Goal: Navigation & Orientation: Find specific page/section

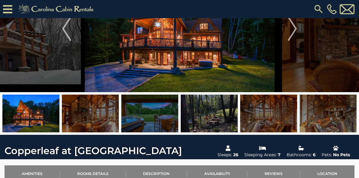
scroll to position [66, 0]
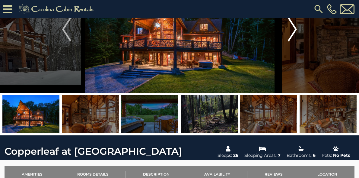
click at [293, 41] on img "Next" at bounding box center [292, 29] width 9 height 24
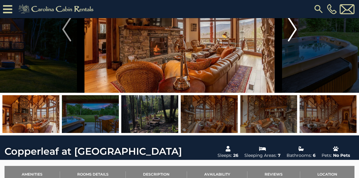
click at [293, 41] on img "Next" at bounding box center [292, 29] width 9 height 24
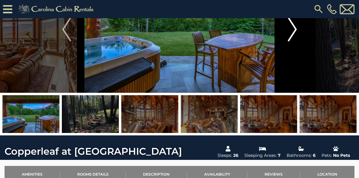
click at [293, 41] on img "Next" at bounding box center [292, 29] width 9 height 24
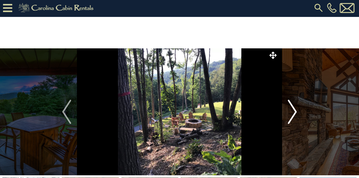
scroll to position [3, 0]
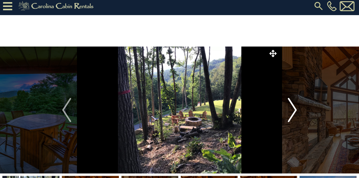
click at [292, 47] on button "Next" at bounding box center [293, 110] width 28 height 127
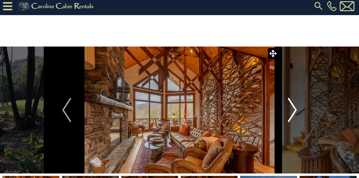
click at [296, 107] on img "Next" at bounding box center [292, 110] width 9 height 24
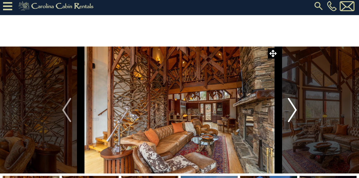
click at [296, 107] on img "Next" at bounding box center [292, 110] width 9 height 24
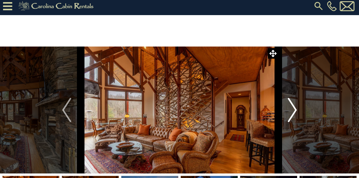
click at [296, 107] on img "Next" at bounding box center [292, 110] width 9 height 24
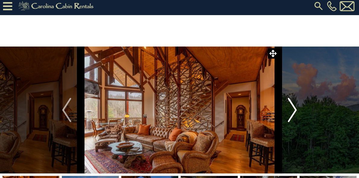
click at [296, 107] on img "Next" at bounding box center [292, 110] width 9 height 24
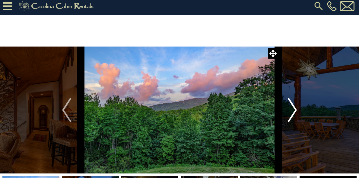
click at [296, 108] on img "Next" at bounding box center [292, 110] width 9 height 24
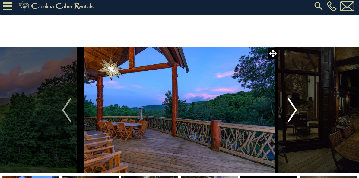
click at [297, 107] on img "Next" at bounding box center [292, 110] width 9 height 24
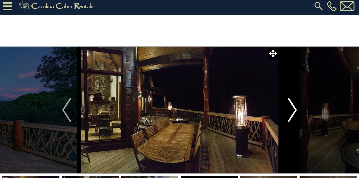
click at [295, 108] on img "Next" at bounding box center [292, 110] width 9 height 24
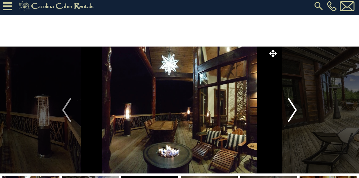
click at [294, 109] on img "Next" at bounding box center [292, 110] width 9 height 24
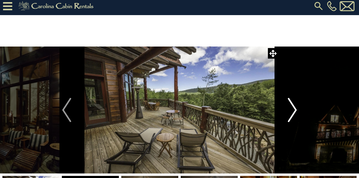
click at [293, 111] on img "Next" at bounding box center [292, 110] width 9 height 24
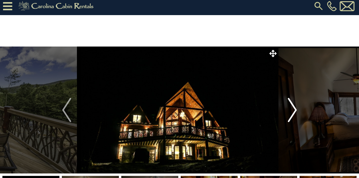
click at [292, 112] on img "Next" at bounding box center [292, 110] width 9 height 24
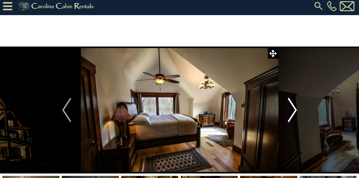
click at [292, 112] on img "Next" at bounding box center [292, 110] width 9 height 24
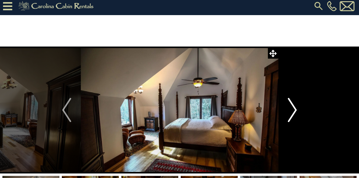
click at [292, 111] on img "Next" at bounding box center [292, 110] width 9 height 24
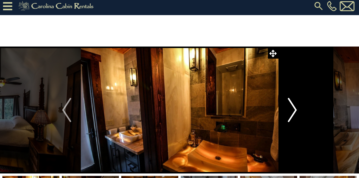
click at [292, 112] on img "Next" at bounding box center [292, 110] width 9 height 24
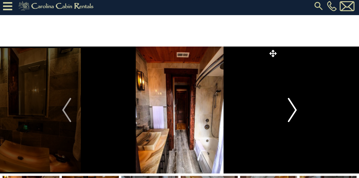
click at [292, 113] on img "Next" at bounding box center [292, 110] width 9 height 24
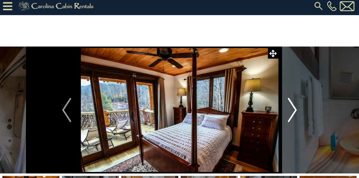
click at [291, 113] on img "Next" at bounding box center [292, 110] width 9 height 24
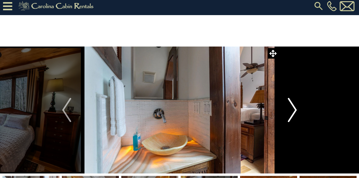
click at [291, 114] on img "Next" at bounding box center [292, 110] width 9 height 24
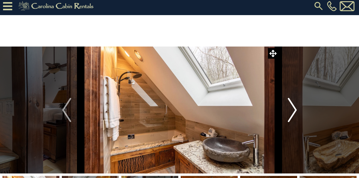
click at [290, 113] on img "Next" at bounding box center [292, 110] width 9 height 24
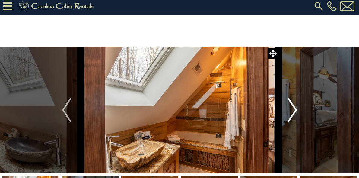
click at [290, 113] on img "Next" at bounding box center [292, 110] width 9 height 24
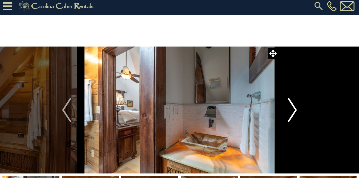
click at [290, 112] on img "Next" at bounding box center [292, 110] width 9 height 24
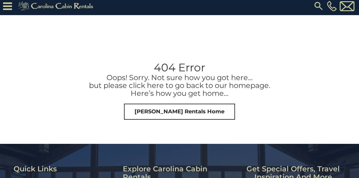
scroll to position [4, 0]
